Goal: Transaction & Acquisition: Obtain resource

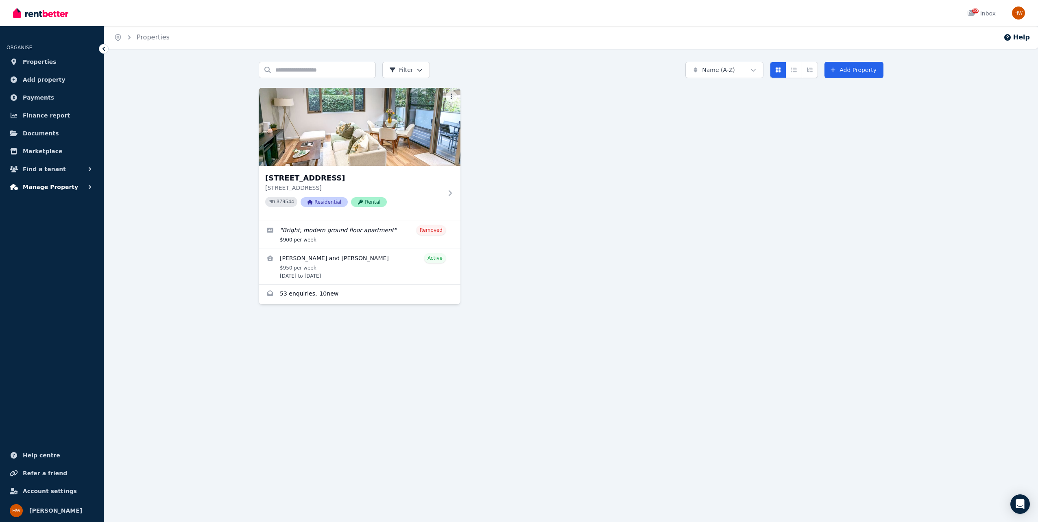
click at [47, 187] on span "Manage Property" at bounding box center [50, 187] width 55 height 10
click at [42, 115] on span "Finance report" at bounding box center [46, 116] width 47 height 10
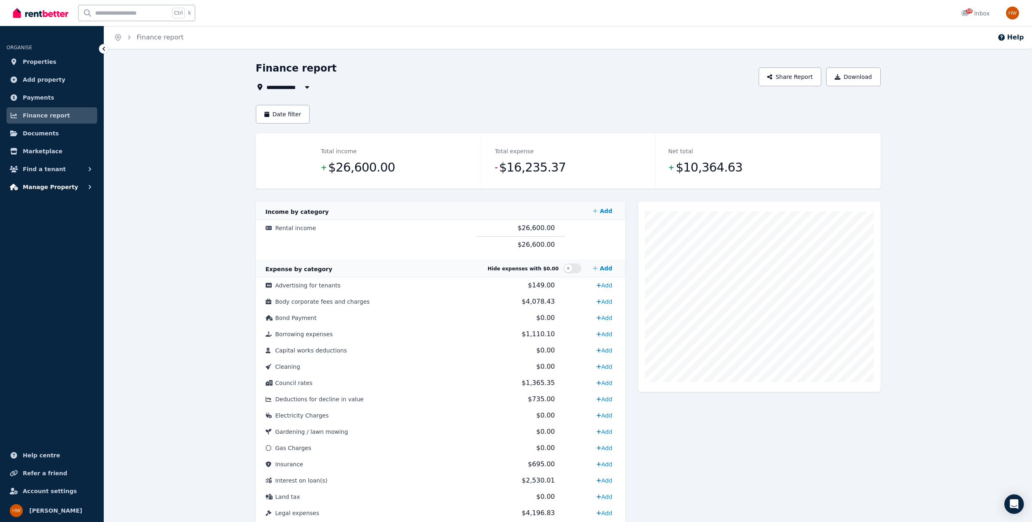
click at [55, 186] on span "Manage Property" at bounding box center [50, 187] width 55 height 10
click at [51, 271] on span "Expenses" at bounding box center [63, 270] width 55 height 10
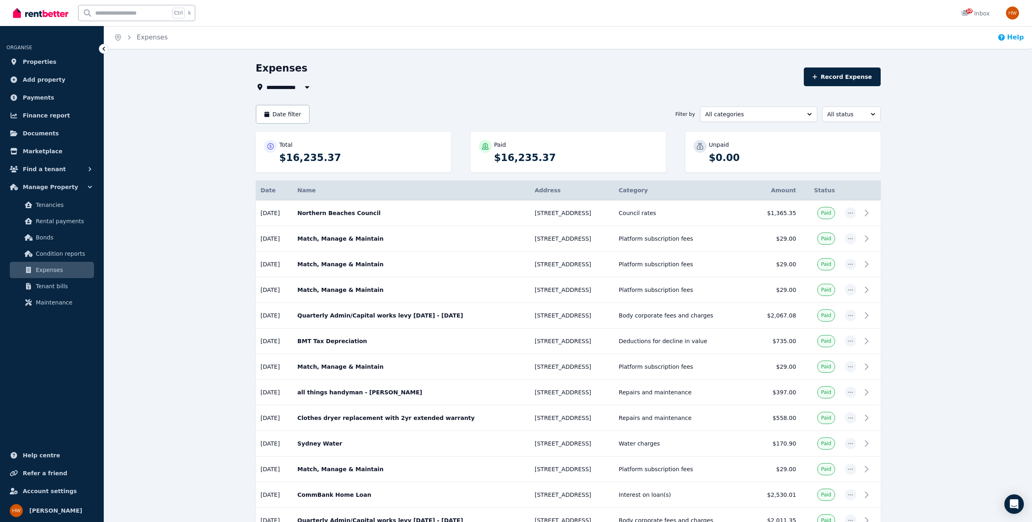
click at [1015, 38] on button "Help" at bounding box center [1010, 38] width 26 height 10
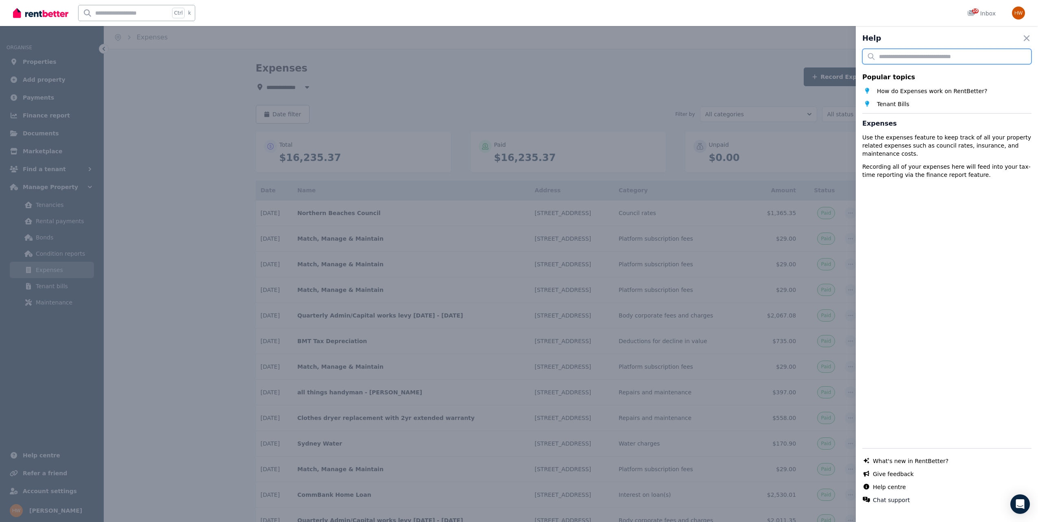
click at [885, 56] on input "text" at bounding box center [946, 56] width 169 height 15
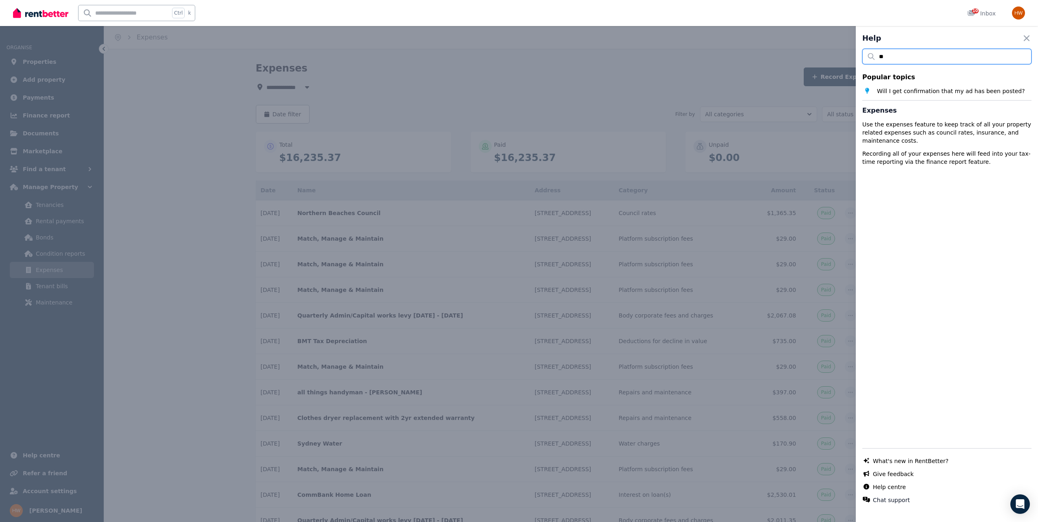
type input "*"
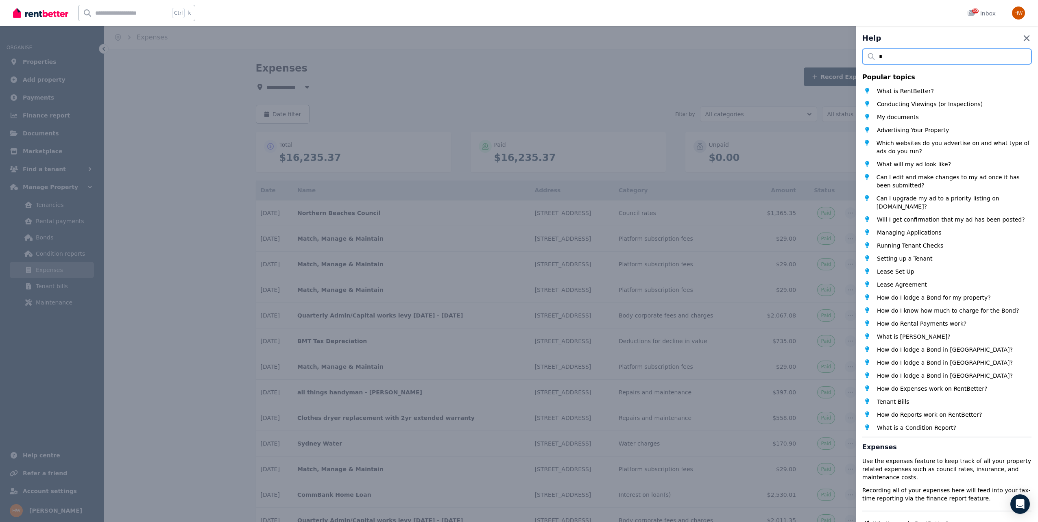
type input "*"
click at [1024, 38] on icon "button" at bounding box center [1027, 38] width 6 height 6
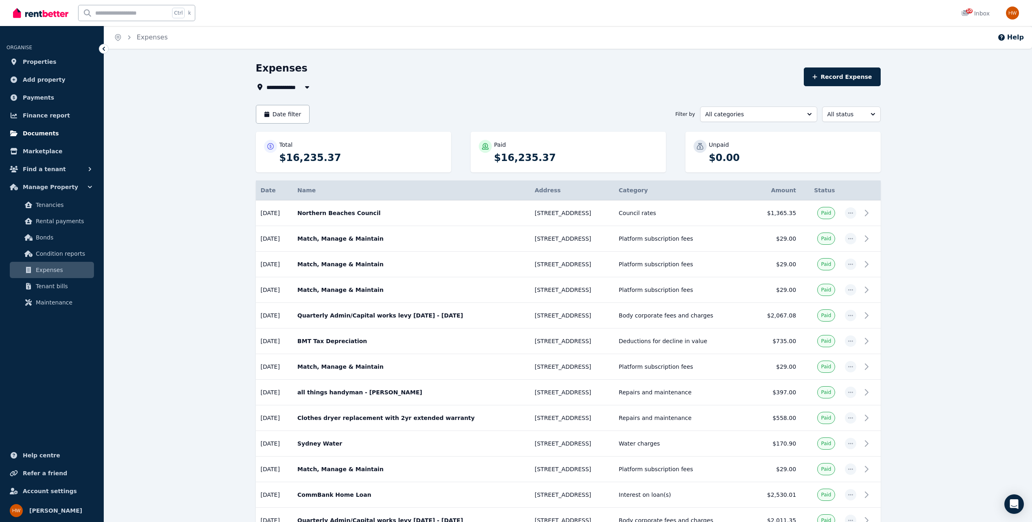
click at [43, 133] on span "Documents" at bounding box center [41, 134] width 36 height 10
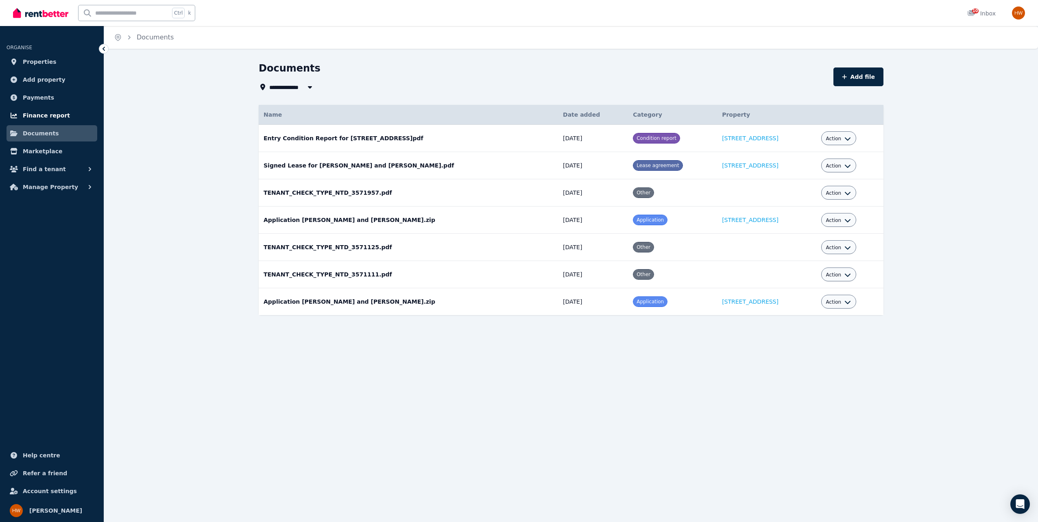
click at [44, 114] on span "Finance report" at bounding box center [46, 116] width 47 height 10
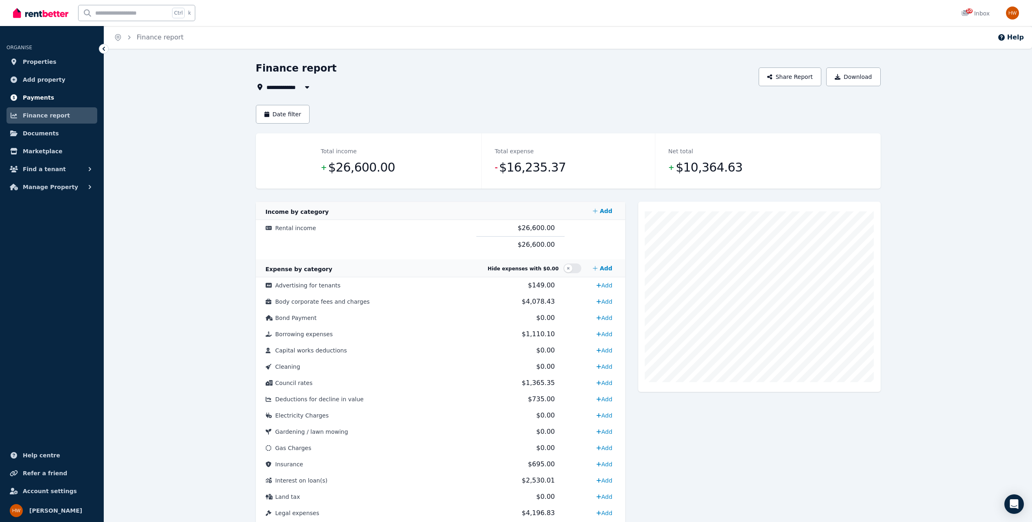
click at [31, 98] on span "Payments" at bounding box center [38, 98] width 31 height 10
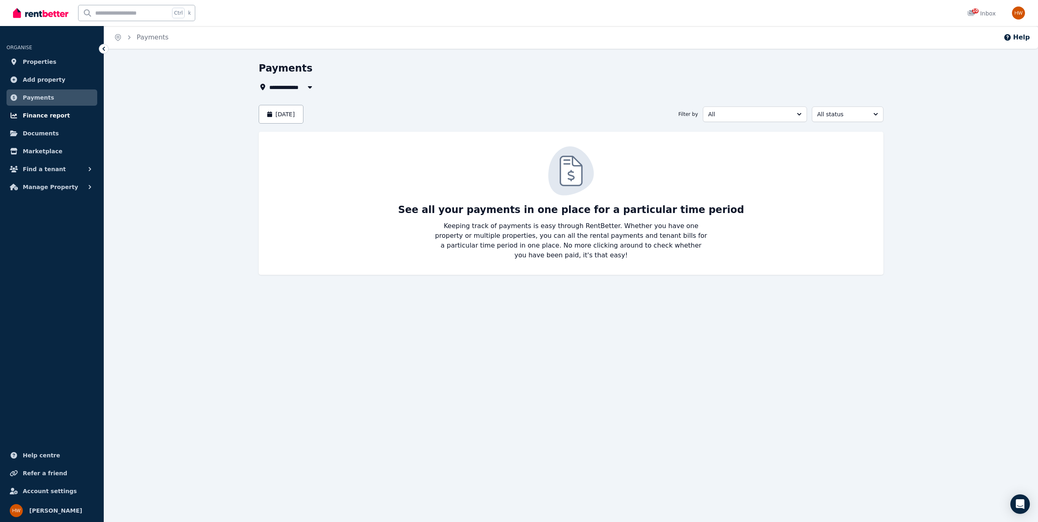
click at [40, 113] on span "Finance report" at bounding box center [46, 116] width 47 height 10
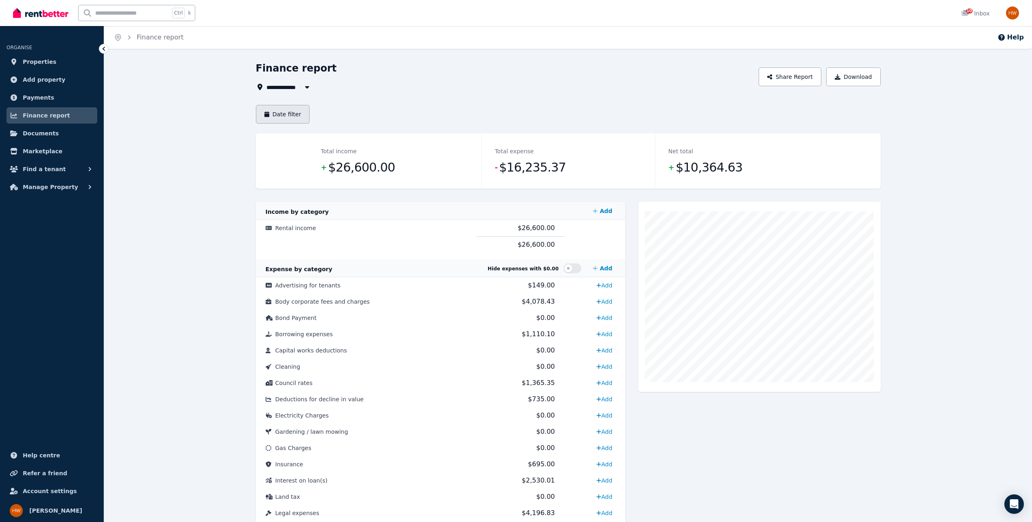
click at [290, 114] on button "Date filter" at bounding box center [283, 114] width 54 height 19
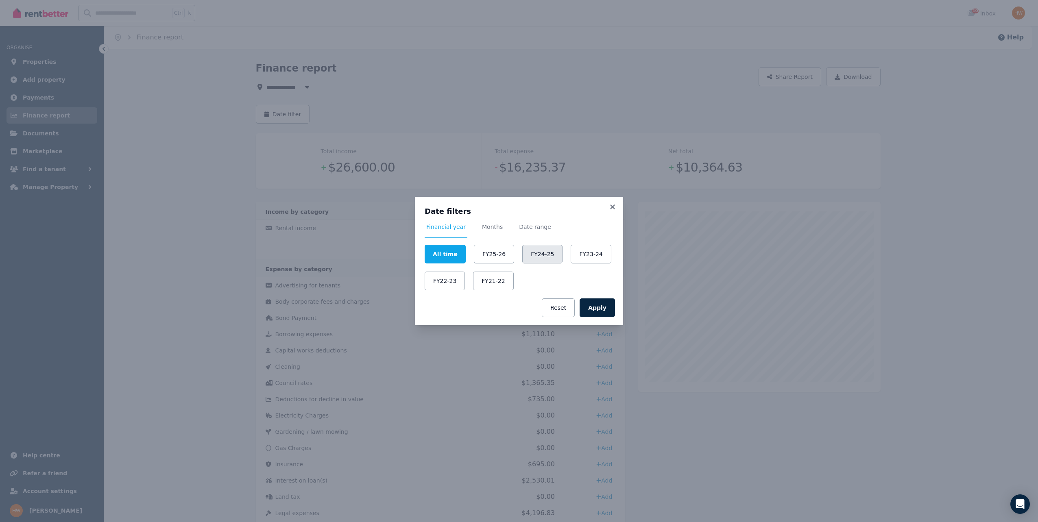
click at [531, 255] on button "FY24-25" at bounding box center [542, 254] width 40 height 19
click at [598, 311] on button "Apply" at bounding box center [597, 308] width 35 height 19
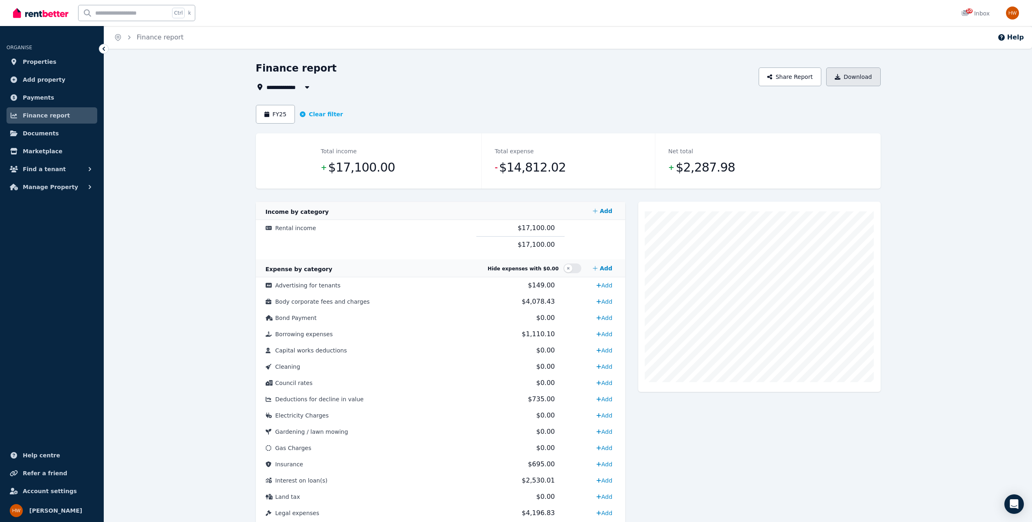
click at [855, 76] on button "Download" at bounding box center [853, 77] width 55 height 19
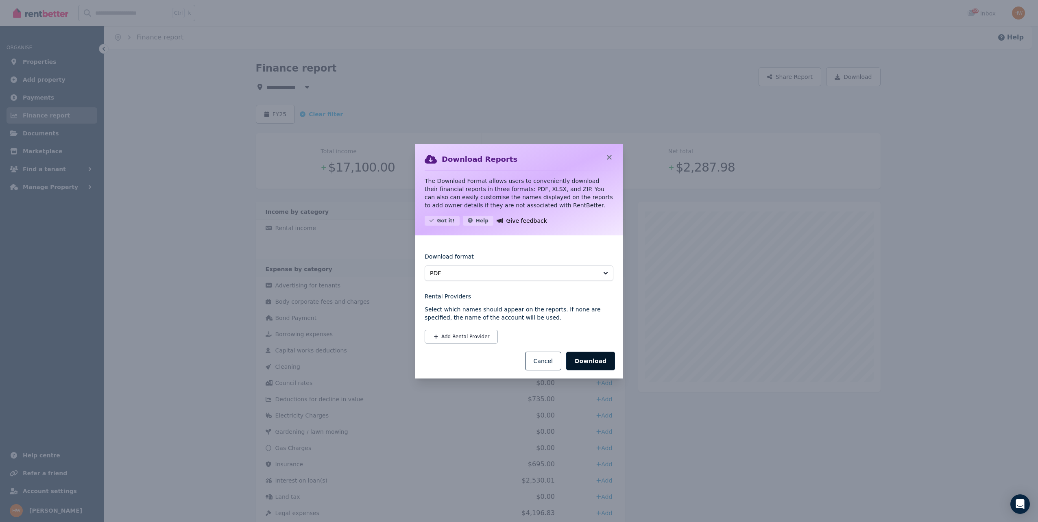
click at [593, 361] on button "Download" at bounding box center [590, 361] width 49 height 19
